Goal: Task Accomplishment & Management: Use online tool/utility

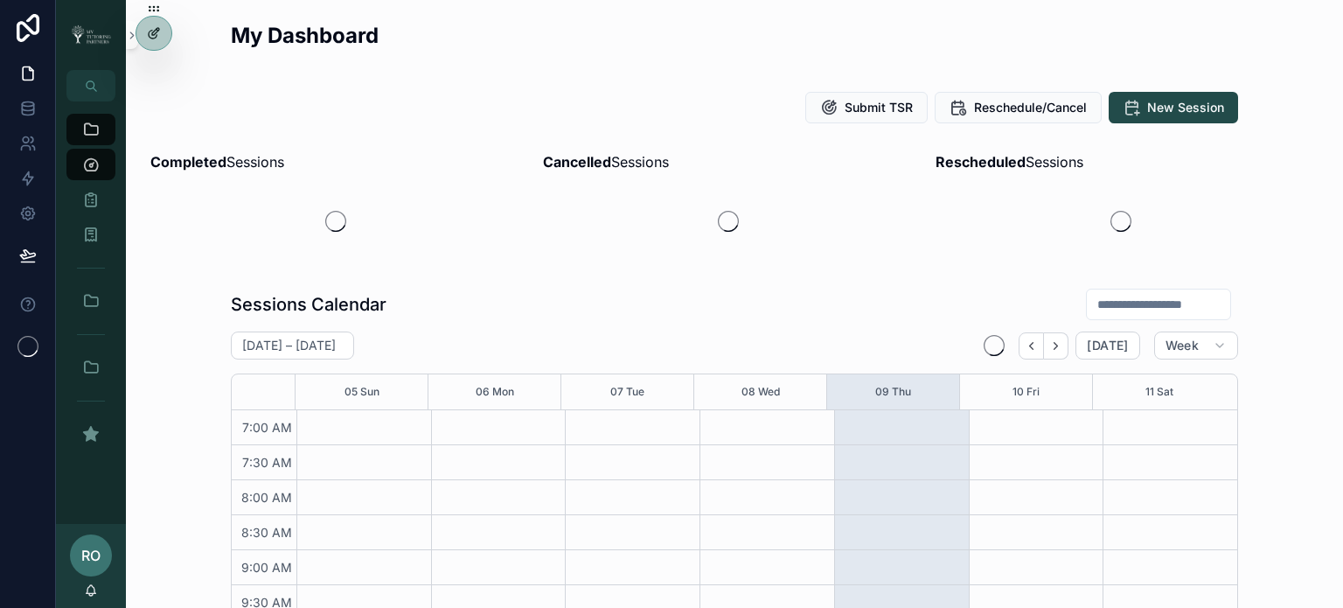
scroll to position [490, 0]
click at [0, 0] on icon at bounding box center [0, 0] width 0 height 0
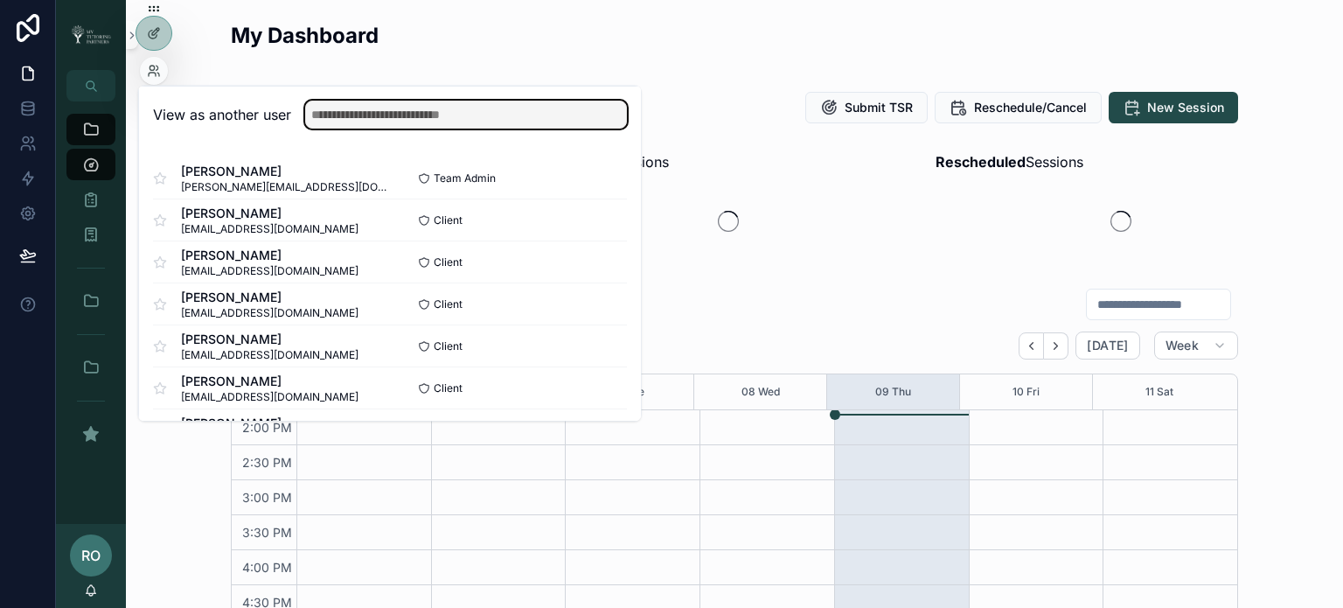
click at [426, 122] on input "text" at bounding box center [466, 115] width 322 height 28
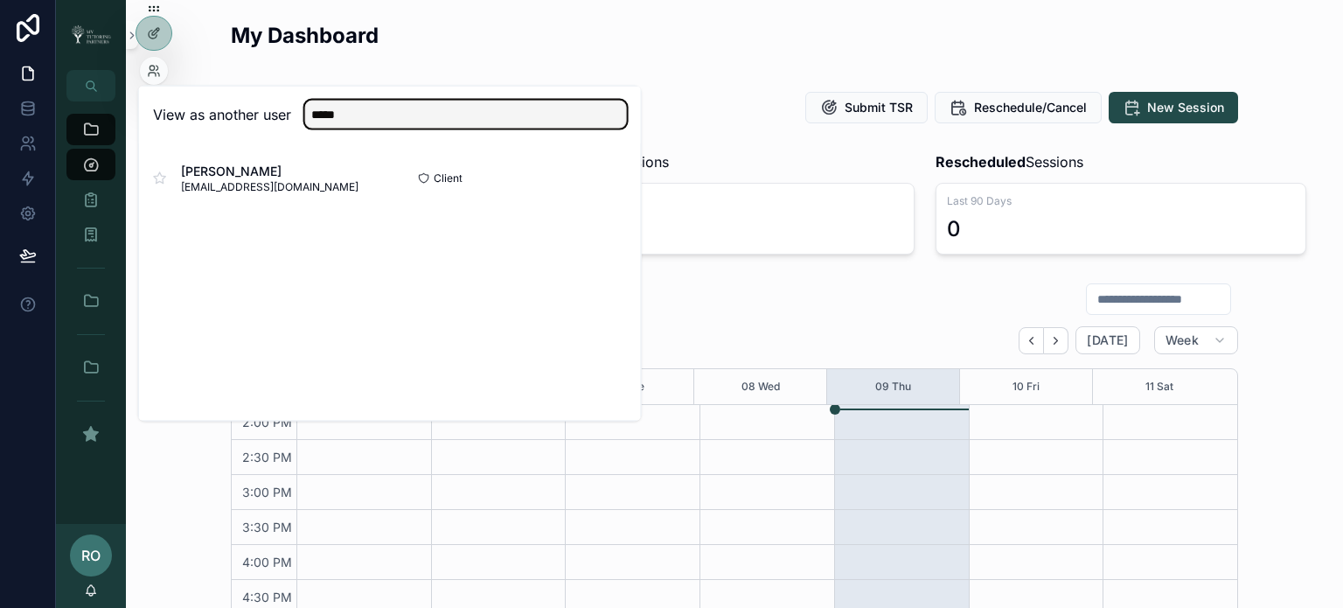
type input "*****"
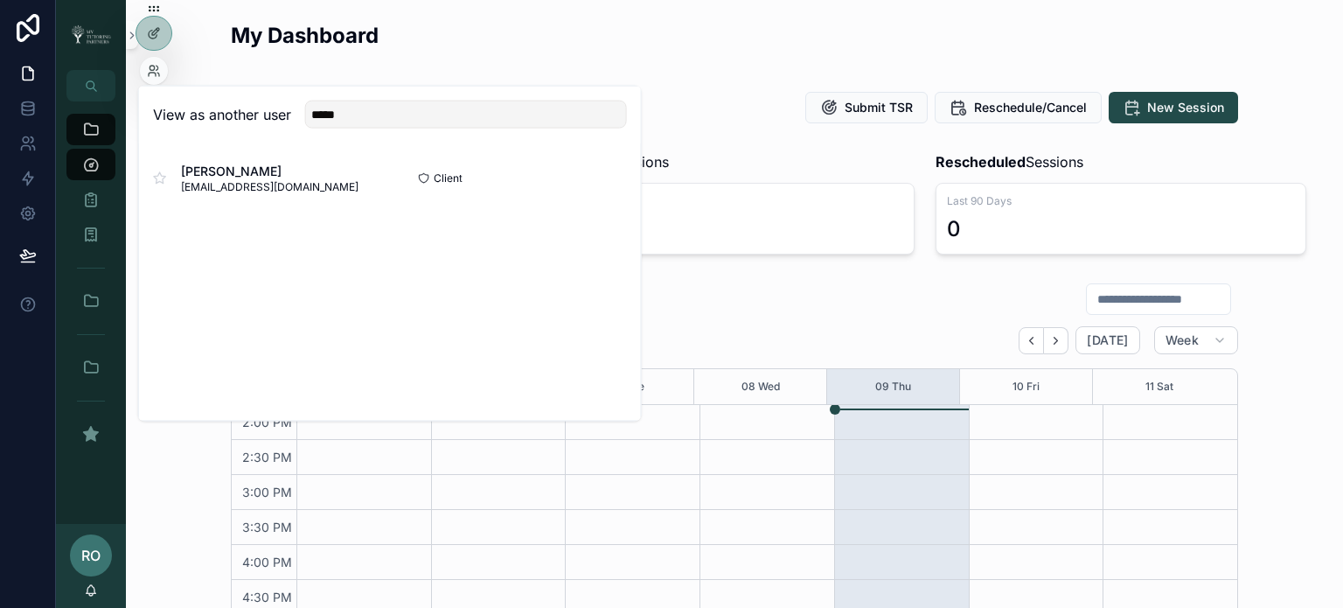
click at [0, 0] on button "Select" at bounding box center [0, 0] width 0 height 0
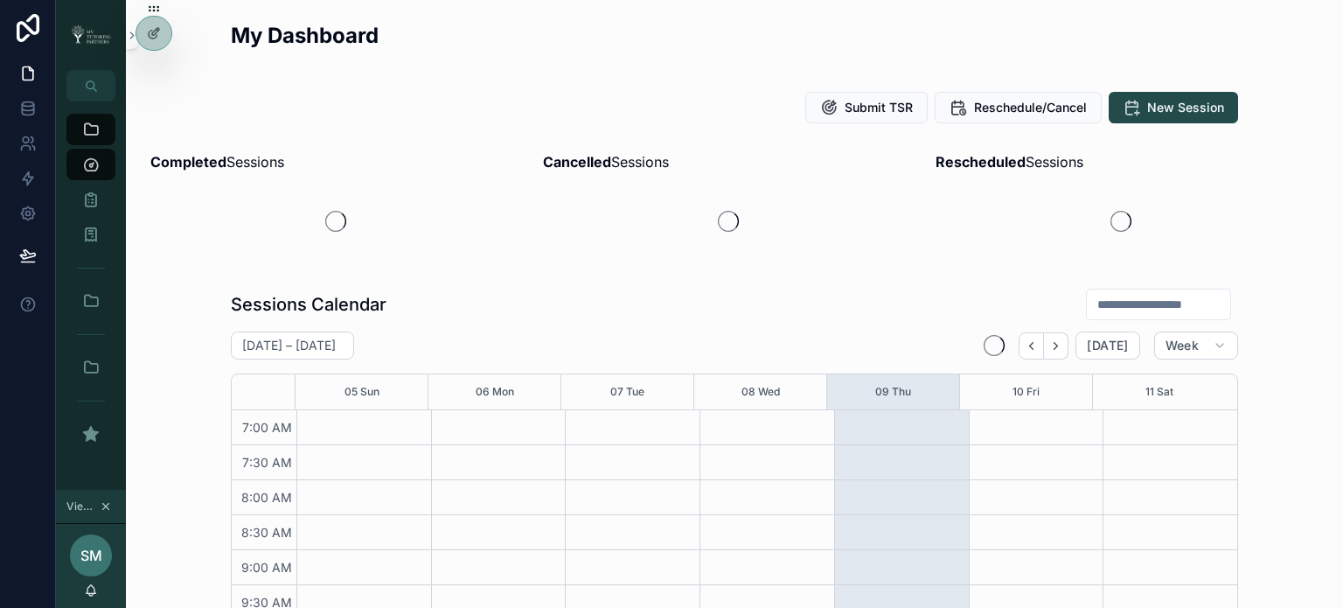
scroll to position [490, 0]
